Goal: Find specific page/section: Find specific page/section

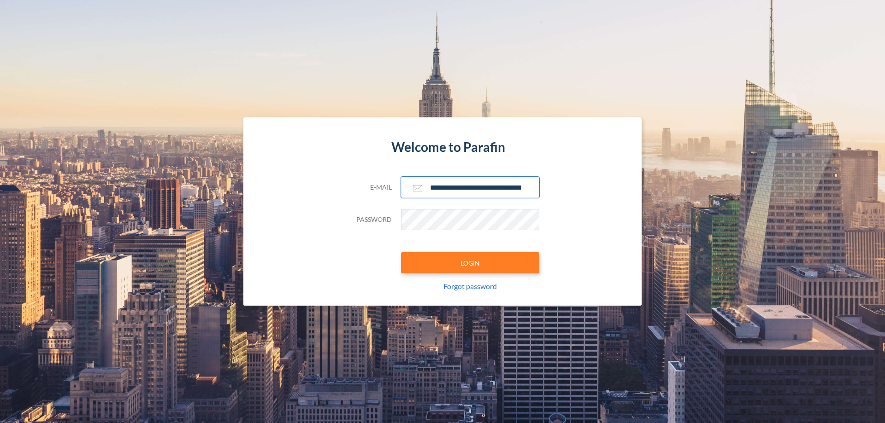
type input "**********"
click at [470, 263] on button "LOGIN" at bounding box center [470, 262] width 138 height 21
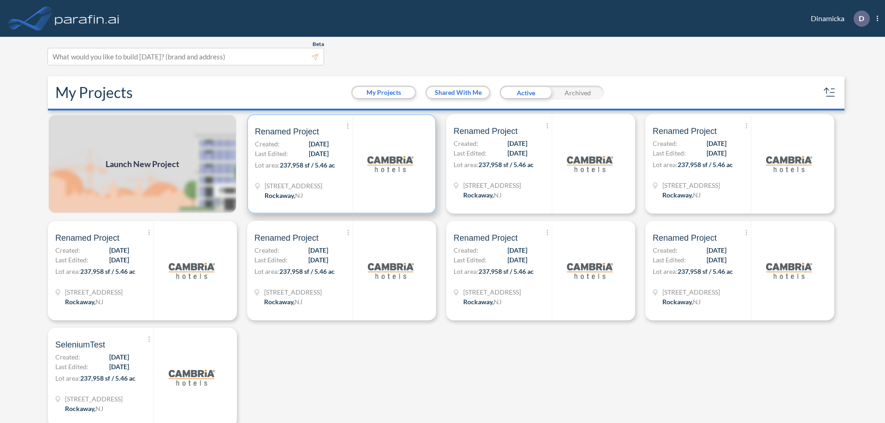
scroll to position [2, 0]
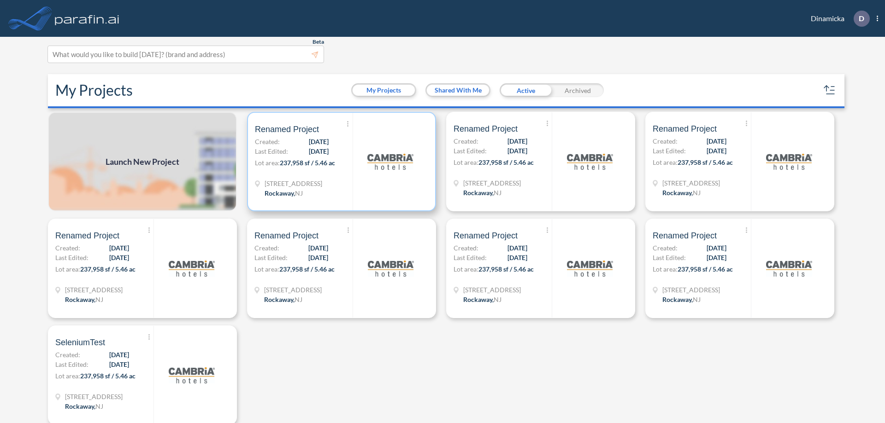
click at [340, 162] on p "Lot area: 237,958 sf / 5.46 ac" at bounding box center [304, 164] width 98 height 13
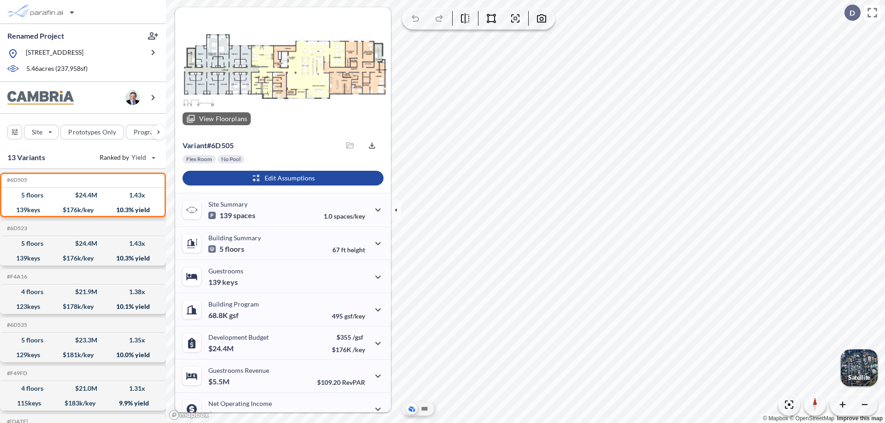
click at [282, 70] on div at bounding box center [283, 69] width 216 height 125
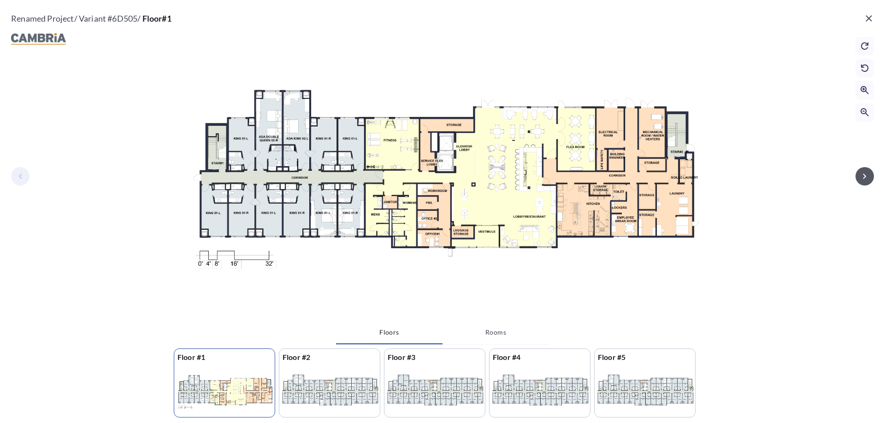
click at [864, 176] on icon "button" at bounding box center [863, 176] width 3 height 5
